Goal: Information Seeking & Learning: Learn about a topic

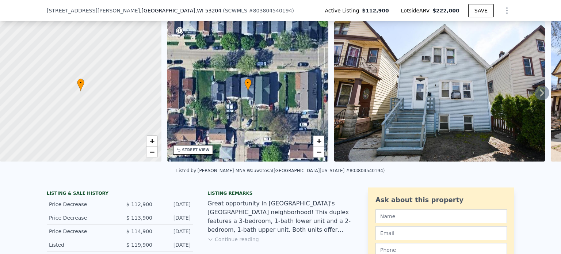
scroll to position [70, 0]
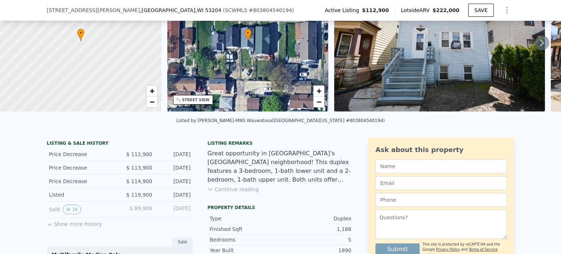
click at [319, 210] on div "Property details" at bounding box center [280, 207] width 146 height 6
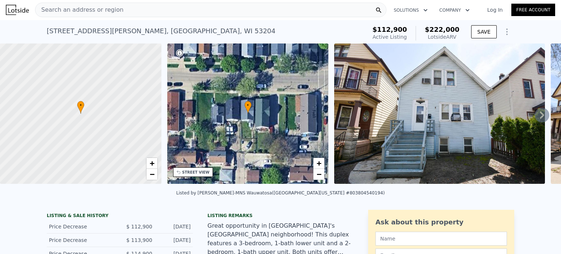
scroll to position [0, 0]
click at [117, 9] on div "Search an address or region" at bounding box center [210, 10] width 351 height 15
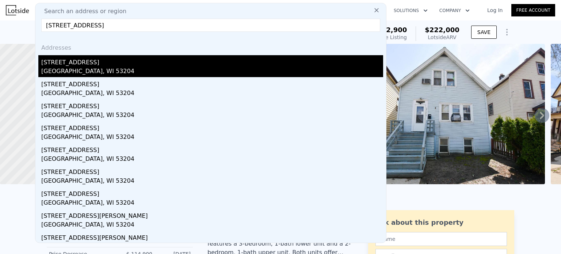
type input "[STREET_ADDRESS]"
click at [68, 67] on div "[GEOGRAPHIC_DATA], WI 53204" at bounding box center [212, 72] width 342 height 10
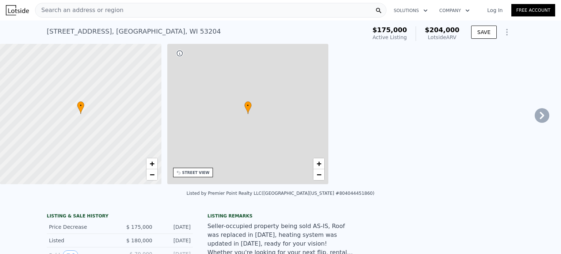
type input "2"
type input "4"
type input "2.5"
type input "952"
type input "1609"
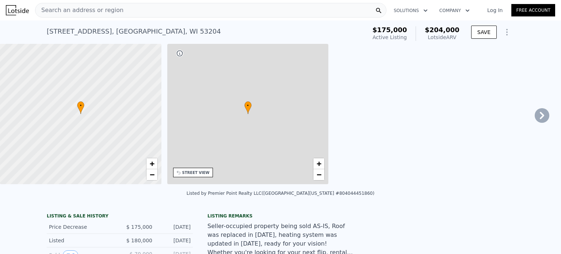
type input "2178"
type input "4356"
type input "$ 204,000"
type input "$ 5,074"
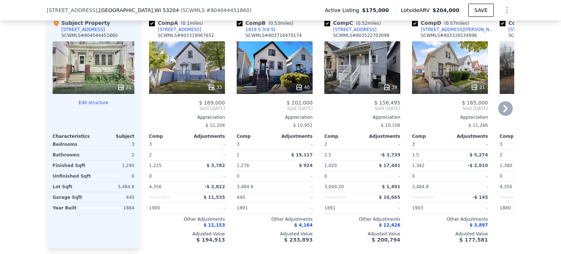
scroll to position [800, 0]
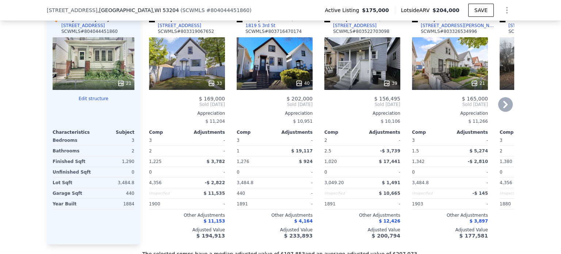
click at [195, 79] on div "33" at bounding box center [187, 63] width 76 height 53
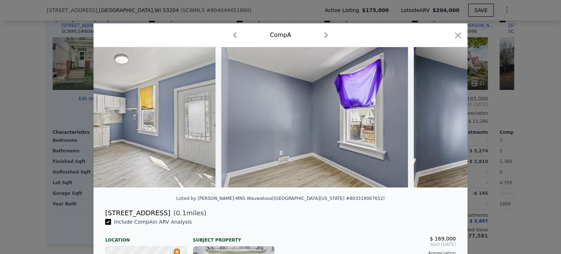
scroll to position [0, 1636]
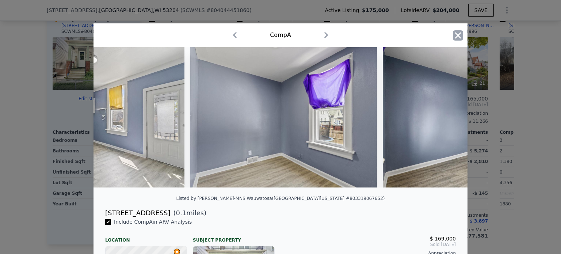
click at [458, 36] on icon "button" at bounding box center [458, 35] width 10 height 10
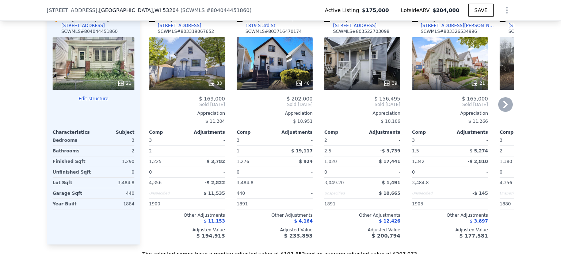
click at [276, 64] on div "40" at bounding box center [275, 63] width 76 height 53
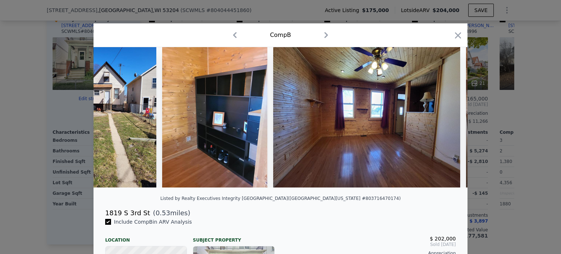
scroll to position [0, 4241]
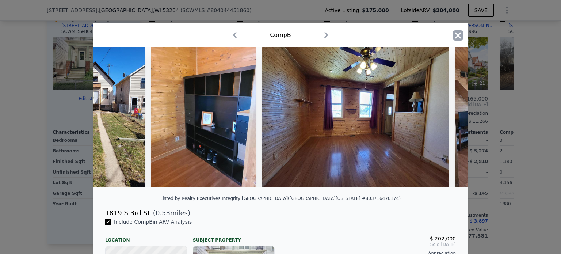
click at [457, 38] on icon "button" at bounding box center [458, 35] width 10 height 10
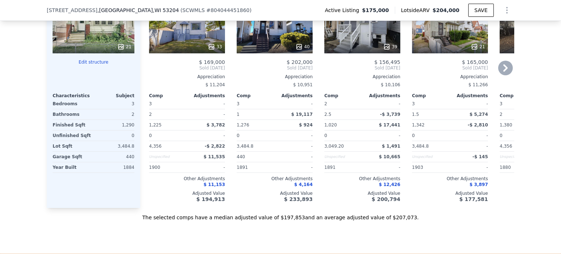
scroll to position [800, 0]
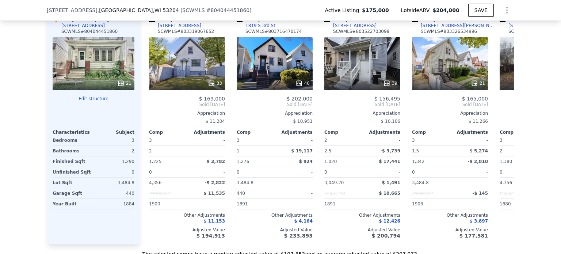
click at [118, 85] on icon at bounding box center [120, 83] width 5 height 5
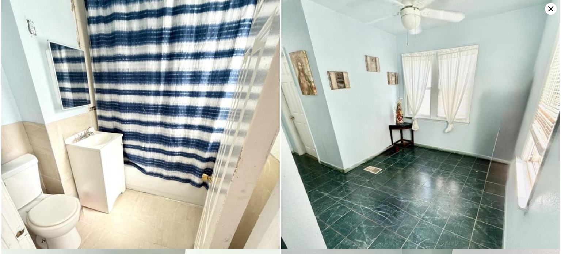
scroll to position [1053, 0]
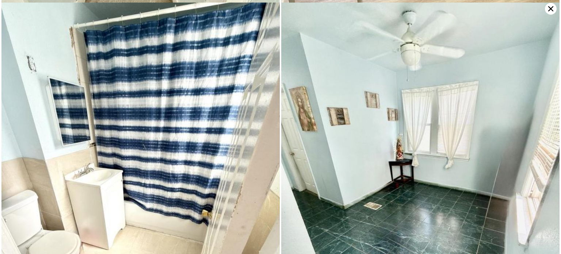
click at [547, 9] on icon at bounding box center [551, 9] width 12 height 12
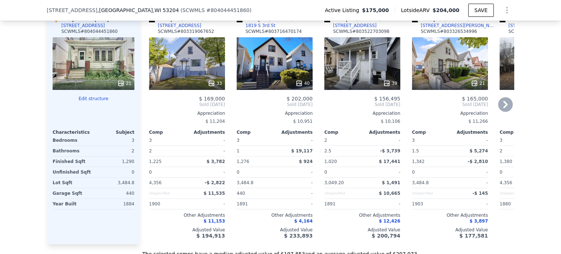
click at [477, 86] on div "21" at bounding box center [477, 83] width 14 height 7
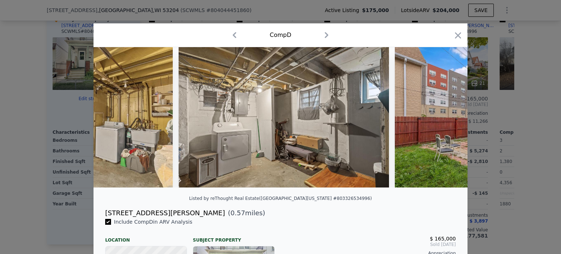
scroll to position [0, 3535]
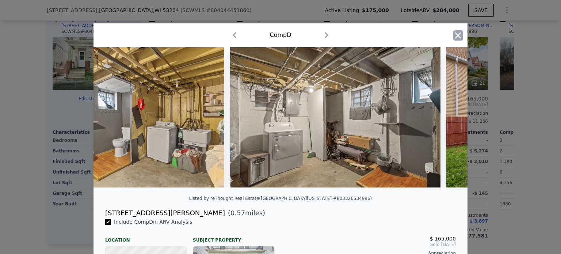
click at [457, 32] on icon "button" at bounding box center [458, 35] width 10 height 10
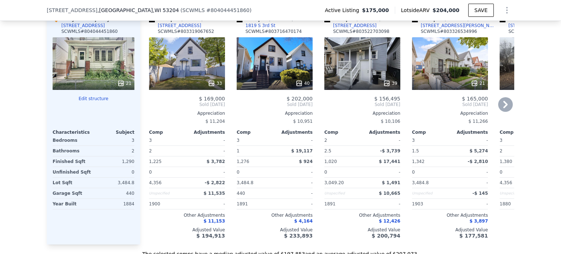
click at [504, 108] on icon at bounding box center [505, 104] width 15 height 15
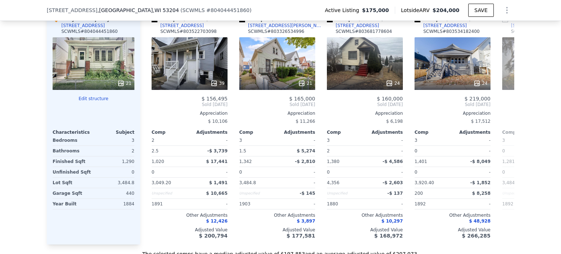
scroll to position [0, 175]
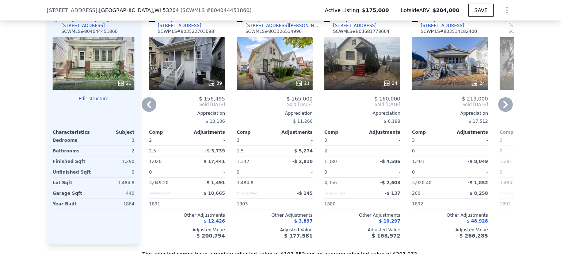
click at [467, 65] on div "24" at bounding box center [450, 63] width 76 height 53
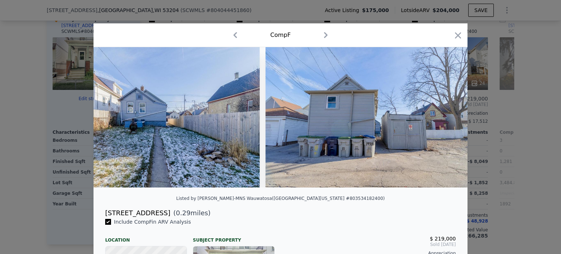
scroll to position [0, 4849]
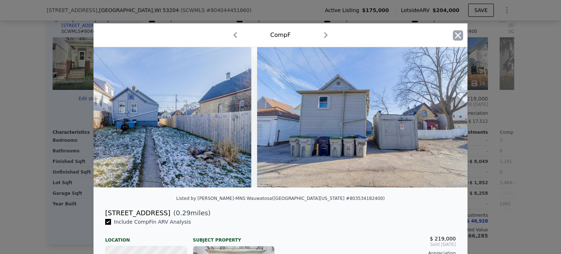
click at [457, 32] on icon "button" at bounding box center [458, 35] width 10 height 10
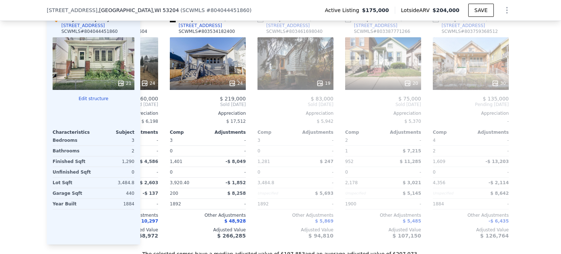
scroll to position [0, 432]
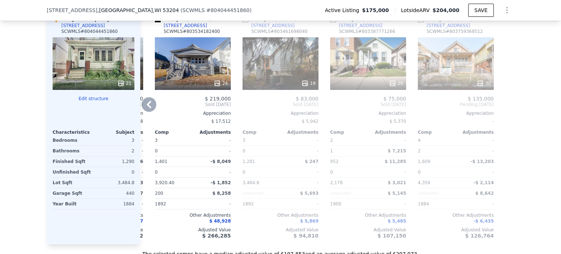
click at [375, 69] on div "20" at bounding box center [368, 63] width 76 height 53
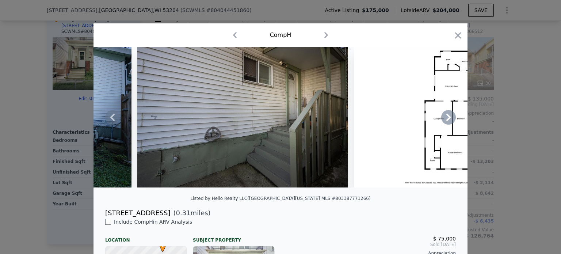
scroll to position [0, 3922]
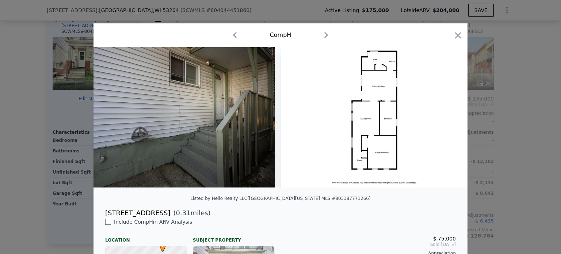
click at [454, 35] on icon "button" at bounding box center [458, 35] width 10 height 10
